Goal: Transaction & Acquisition: Purchase product/service

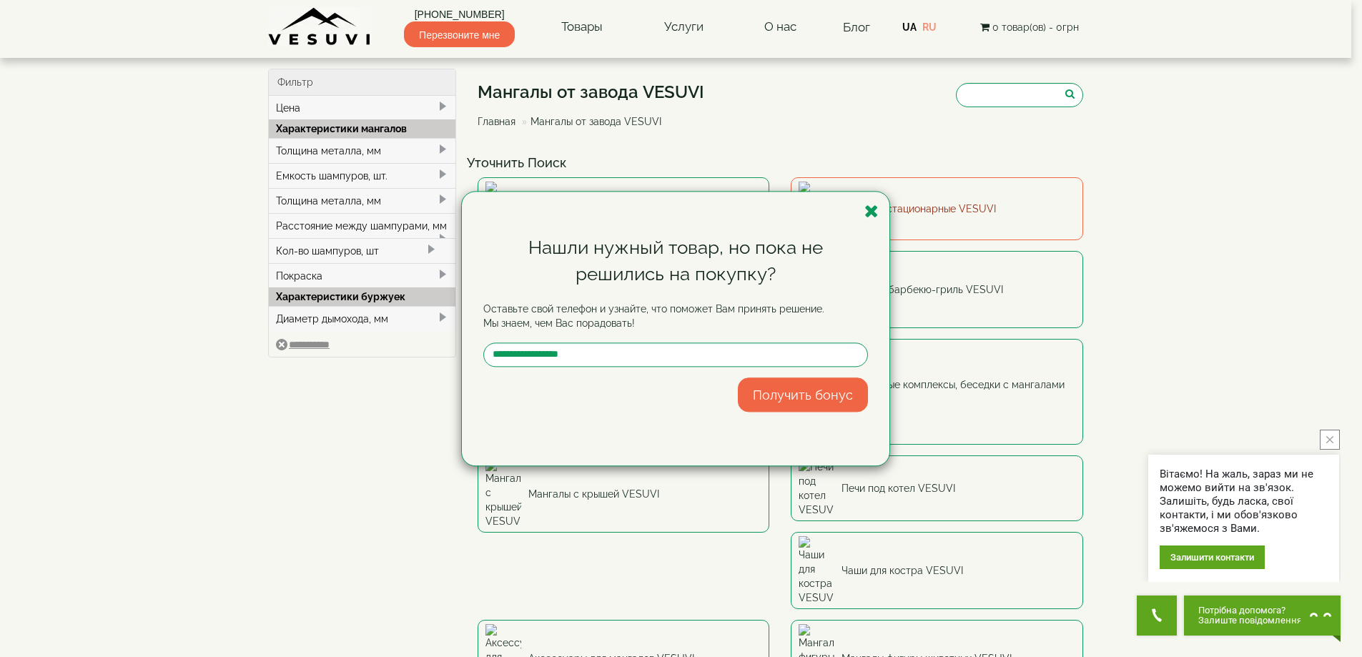
click at [875, 210] on icon "button" at bounding box center [872, 211] width 14 height 18
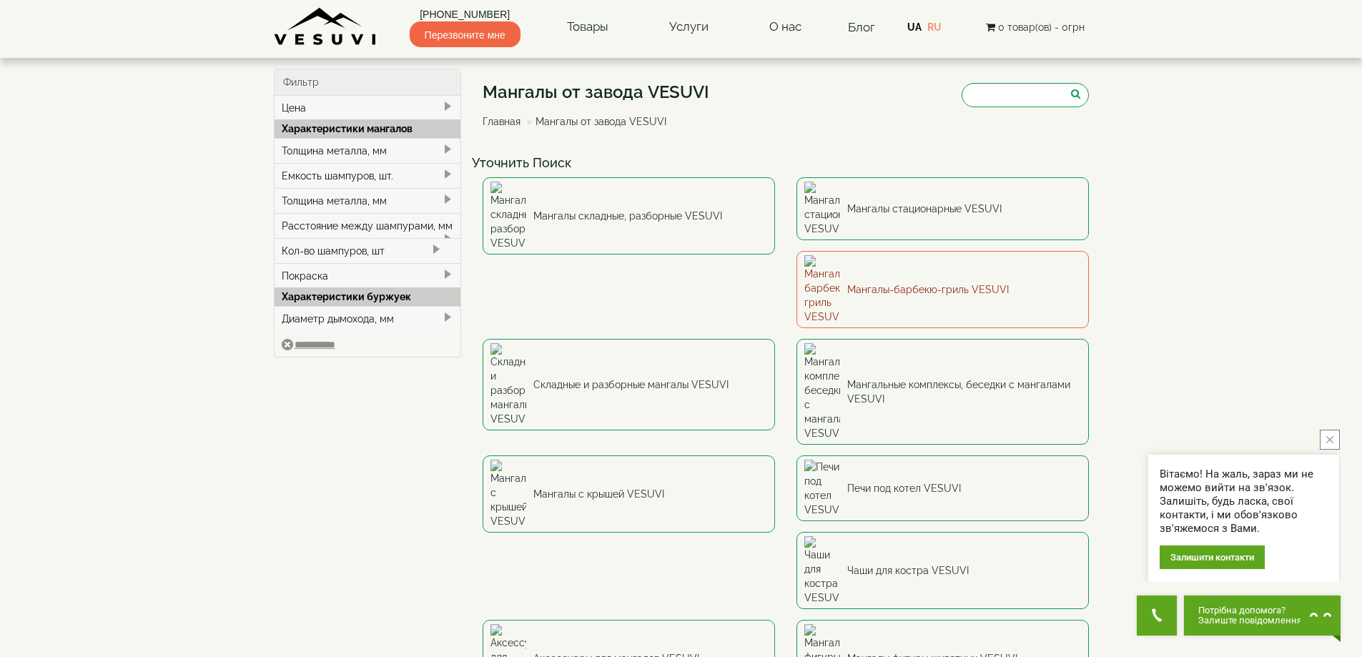
click at [797, 251] on link "Мангалы-барбекю-гриль VESUVI" at bounding box center [943, 289] width 292 height 77
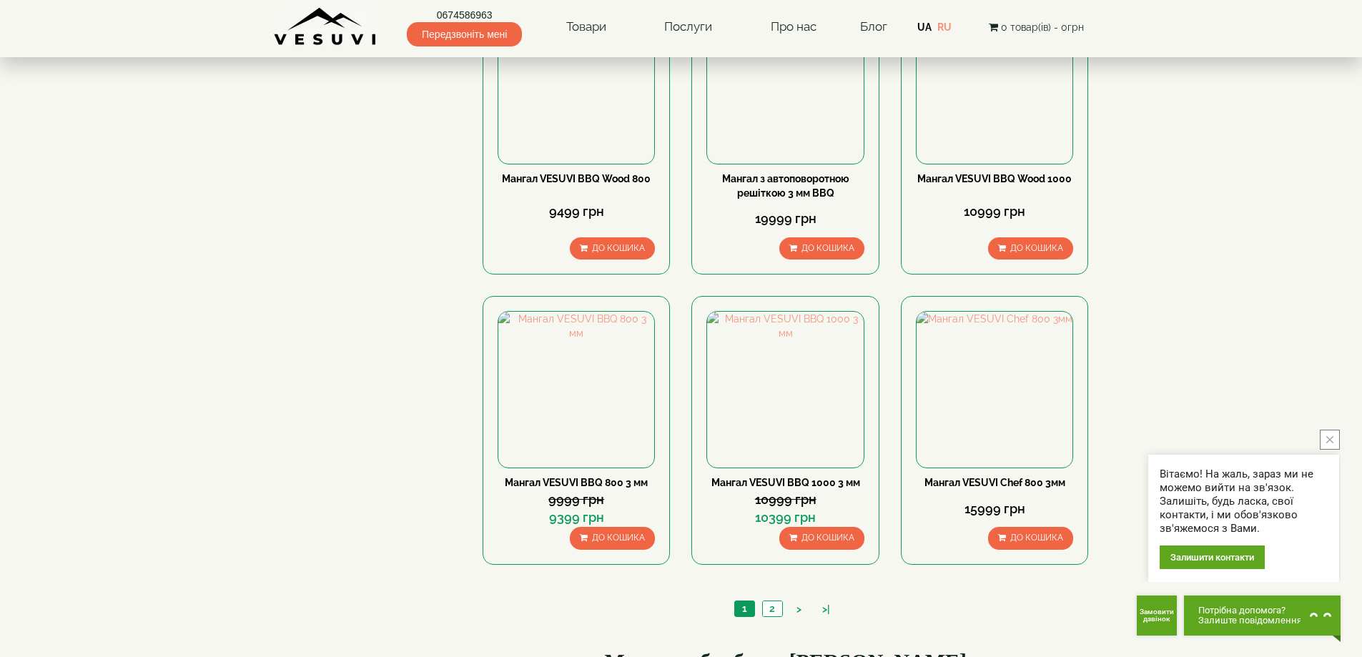
scroll to position [1144, 0]
